Goal: Book appointment/travel/reservation

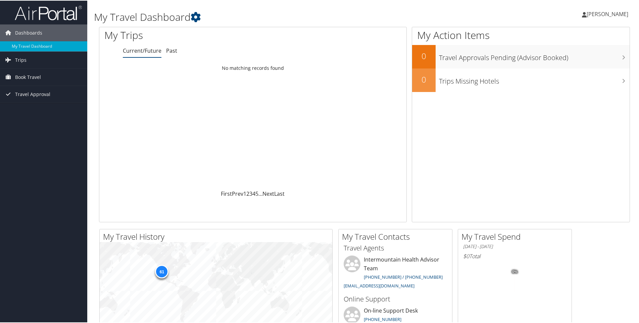
click at [25, 76] on span "Book Travel" at bounding box center [28, 76] width 26 height 17
click at [23, 110] on link "Book/Manage Online Trips" at bounding box center [43, 110] width 87 height 10
